Goal: Navigation & Orientation: Find specific page/section

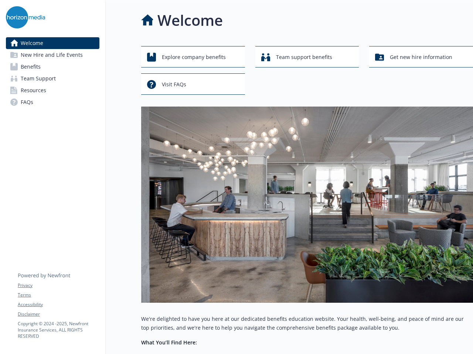
click at [236, 177] on img at bounding box center [306, 205] width 331 height 196
click at [58, 305] on link "Accessibility" at bounding box center [58, 305] width 81 height 7
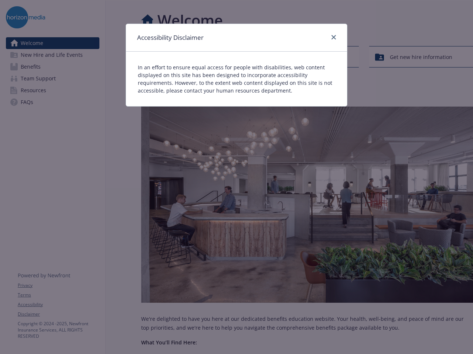
click at [58, 315] on div "Accessibility Disclaimer In an effort to ensure equal access for people with di…" at bounding box center [236, 177] width 473 height 354
click at [193, 57] on div "Accessibility Disclaimer In an effort to ensure equal access for people with di…" at bounding box center [236, 65] width 221 height 83
click at [307, 57] on div "In an effort to ensure equal access for people with disabilities, web content d…" at bounding box center [236, 79] width 221 height 55
click at [420, 57] on div "Accessibility Disclaimer In an effort to ensure equal access for people with di…" at bounding box center [236, 177] width 473 height 354
click at [193, 84] on p "In an effort to ensure equal access for people with disabilities, web content d…" at bounding box center [236, 78] width 197 height 31
